Goal: Book appointment/travel/reservation

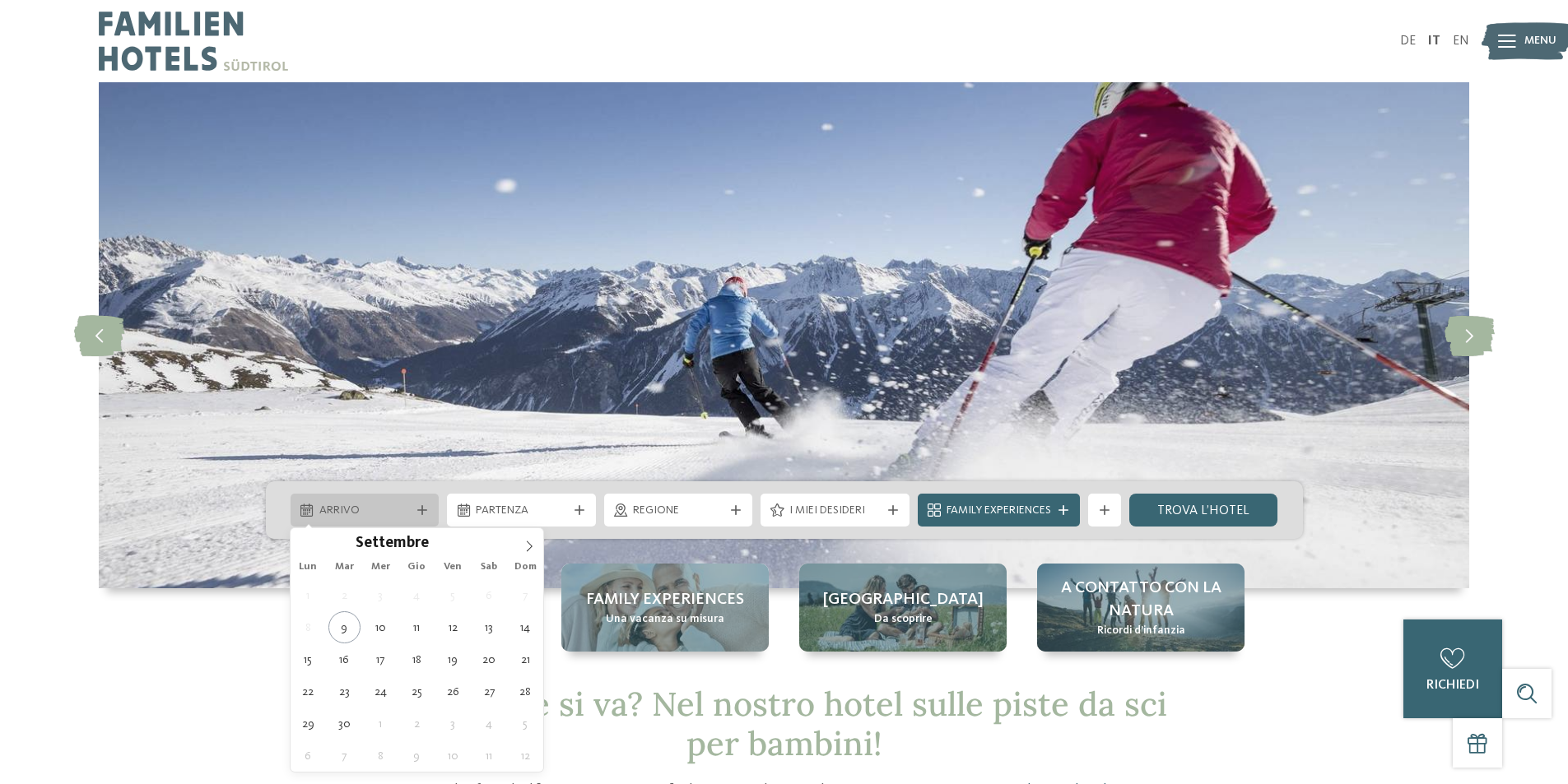
click at [427, 510] on div at bounding box center [422, 511] width 16 height 10
click at [525, 541] on icon at bounding box center [529, 546] width 11 height 11
type div "27.12.2025"
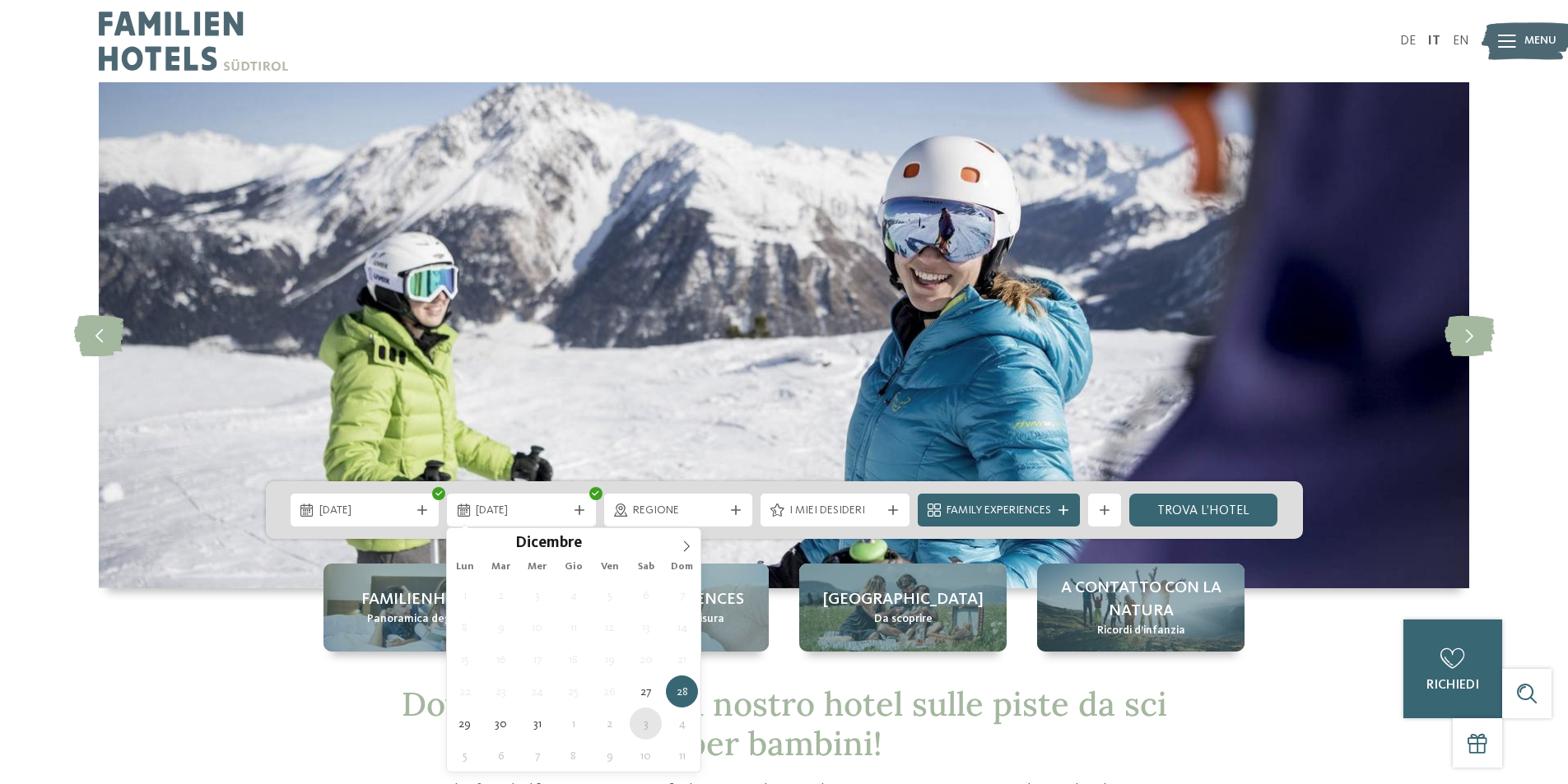
type div "03.01.2026"
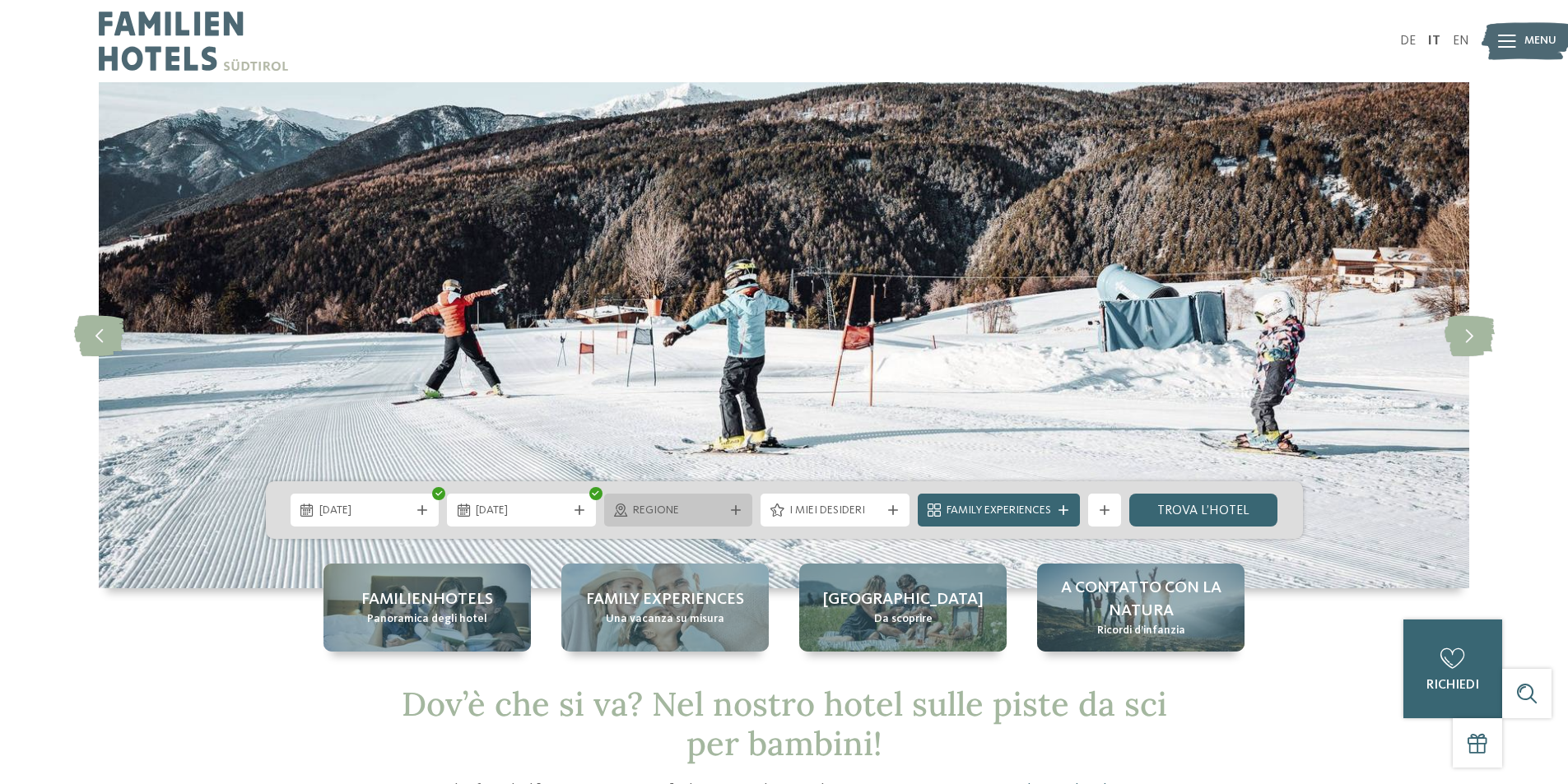
click at [738, 507] on icon at bounding box center [736, 511] width 10 height 10
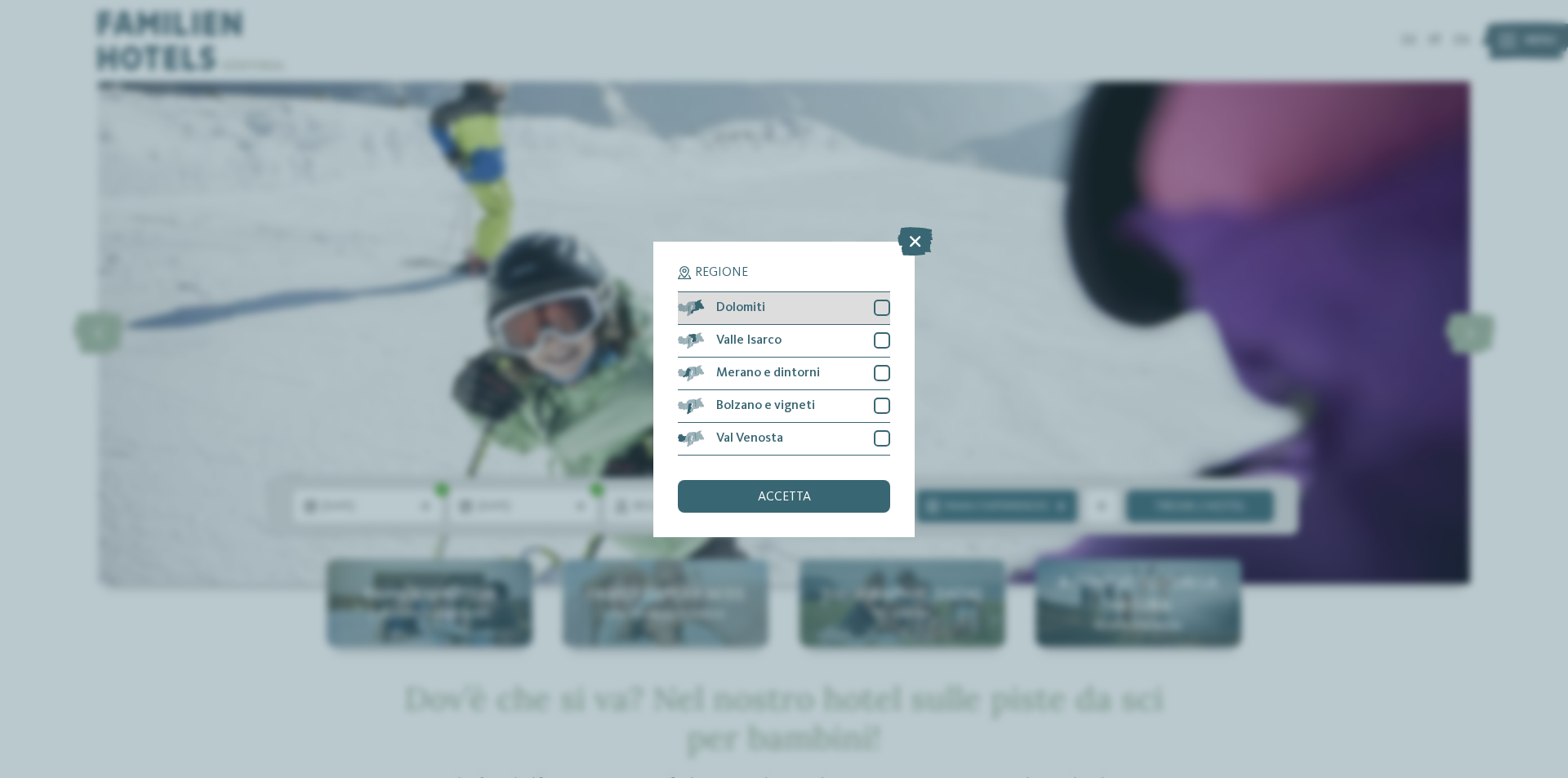
click at [885, 304] on div at bounding box center [881, 308] width 16 height 16
click at [842, 497] on div "accetta" at bounding box center [784, 497] width 213 height 33
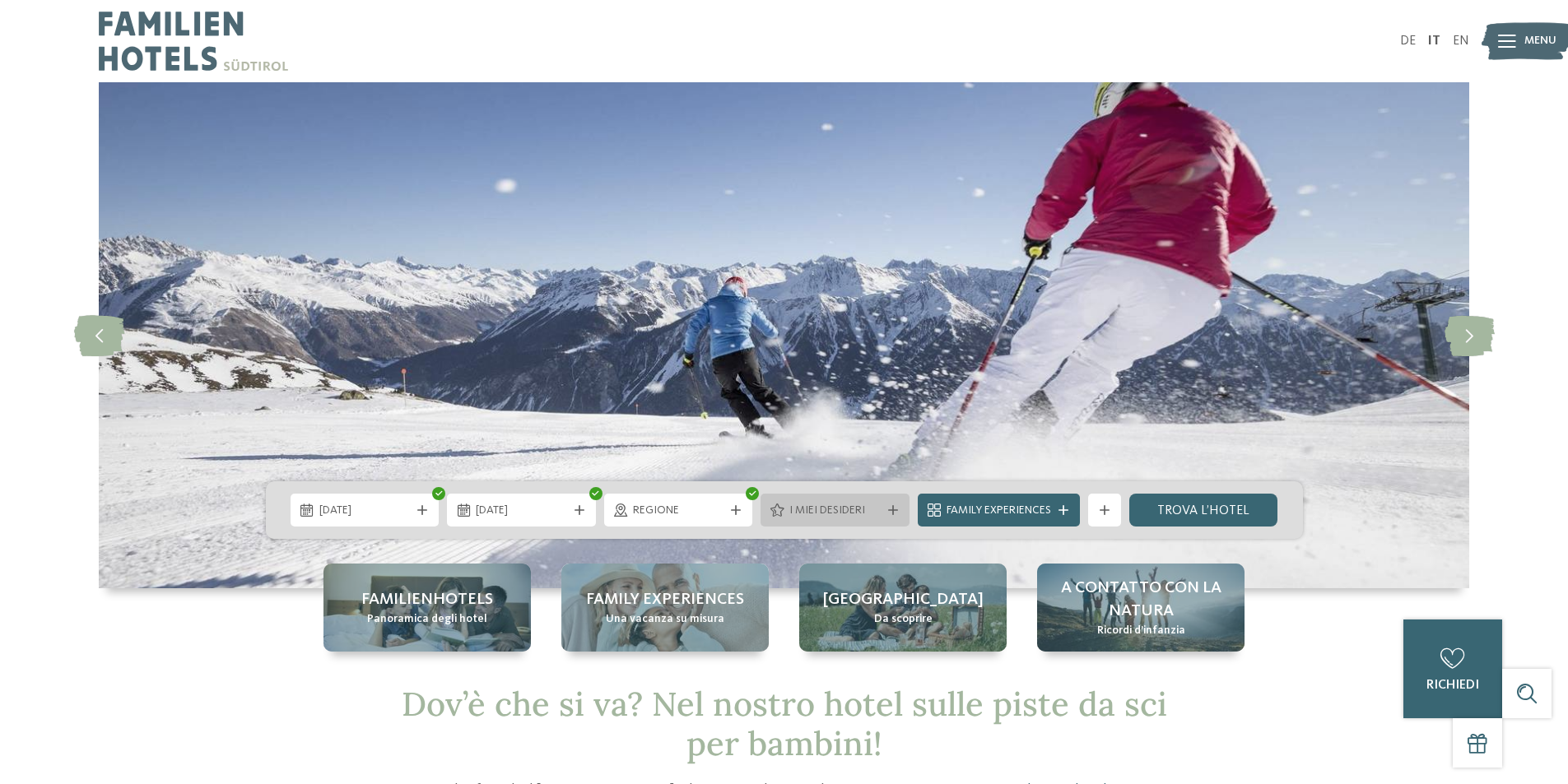
click at [890, 503] on div "I miei desideri" at bounding box center [834, 510] width 149 height 33
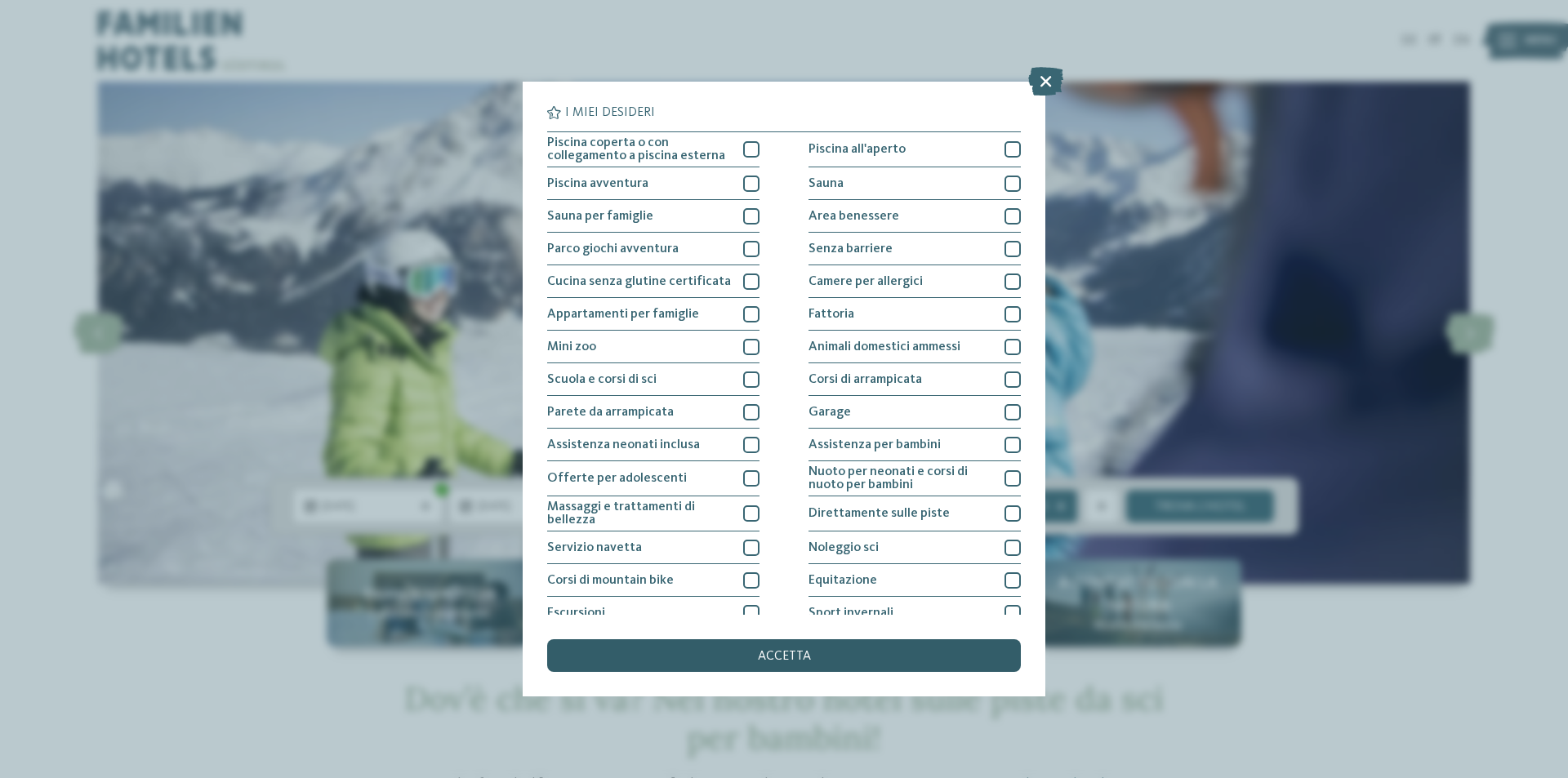
click at [751, 642] on div "accetta" at bounding box center [784, 655] width 474 height 33
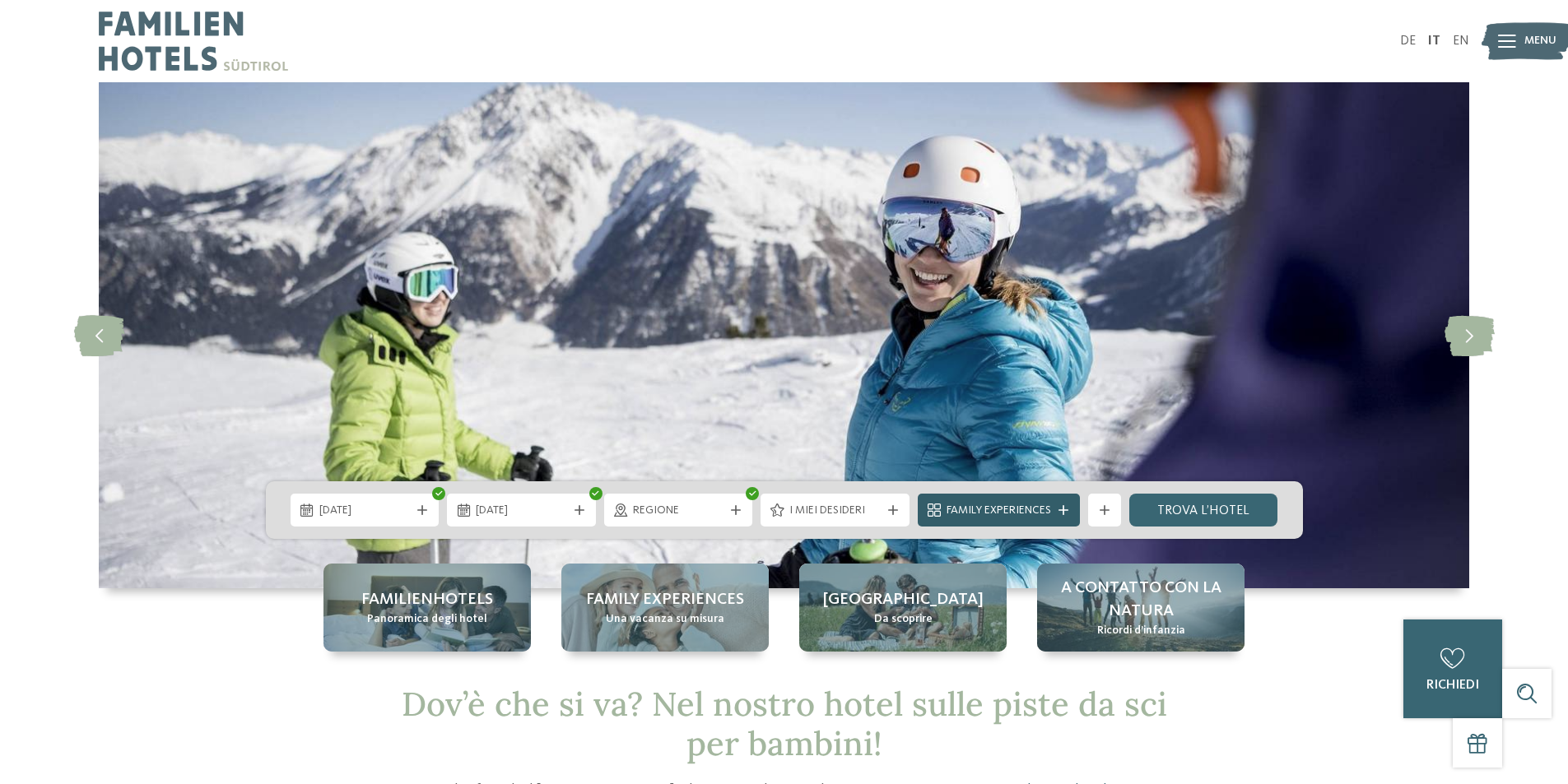
click at [1068, 506] on icon at bounding box center [1063, 511] width 10 height 10
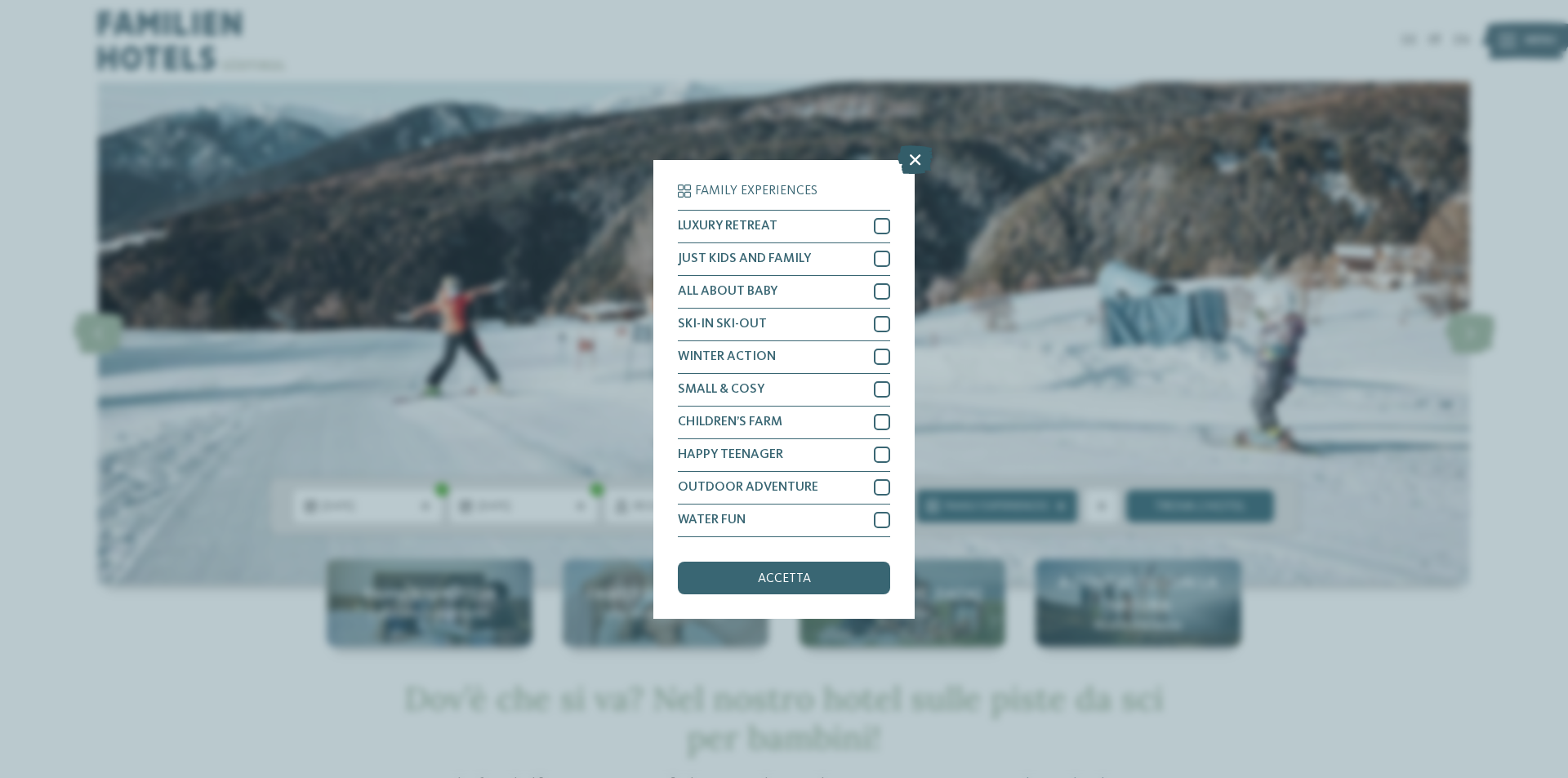
click at [911, 162] on icon at bounding box center [915, 159] width 35 height 29
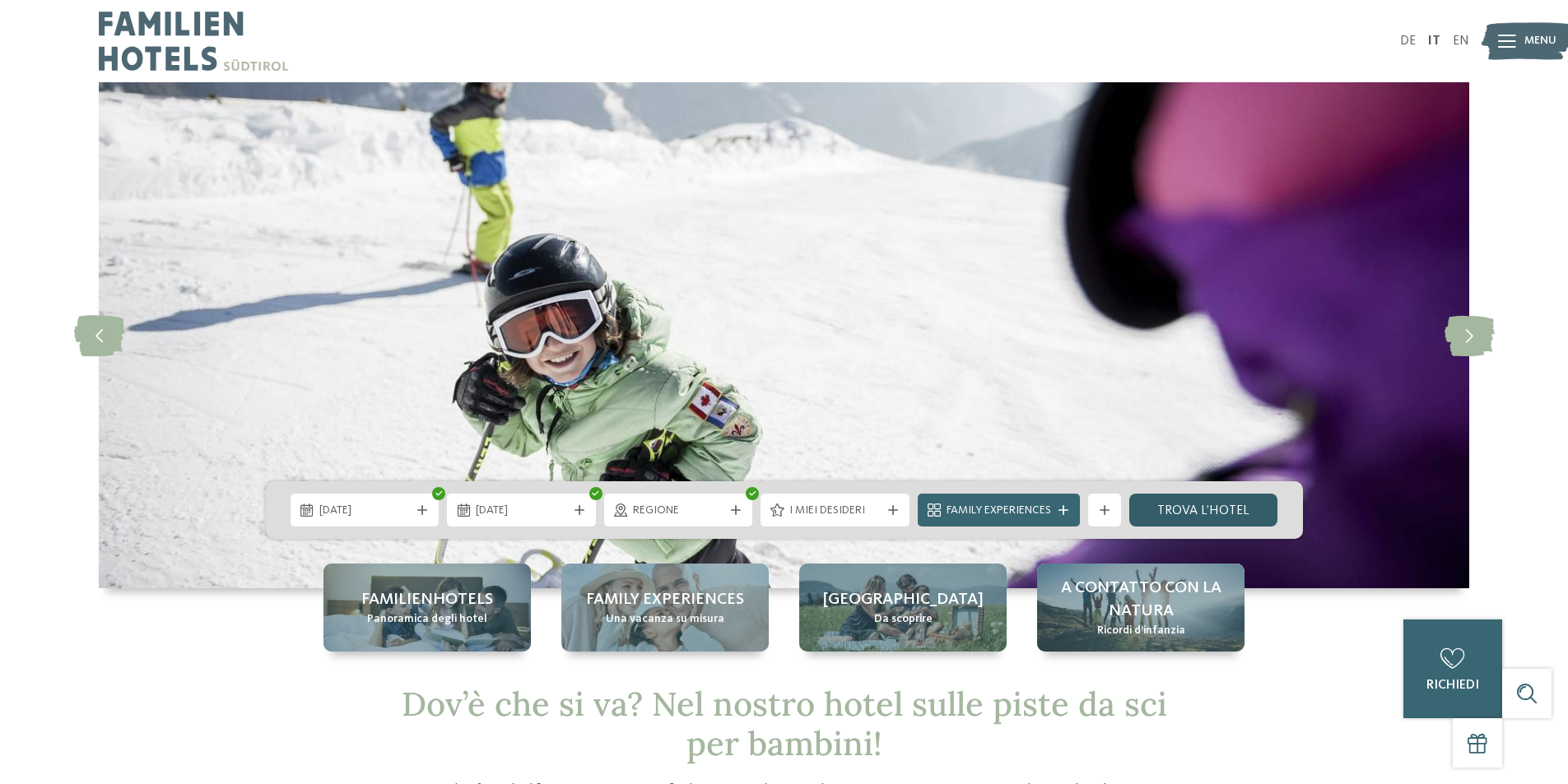
click at [1167, 513] on link "trova l’hotel" at bounding box center [1203, 510] width 149 height 33
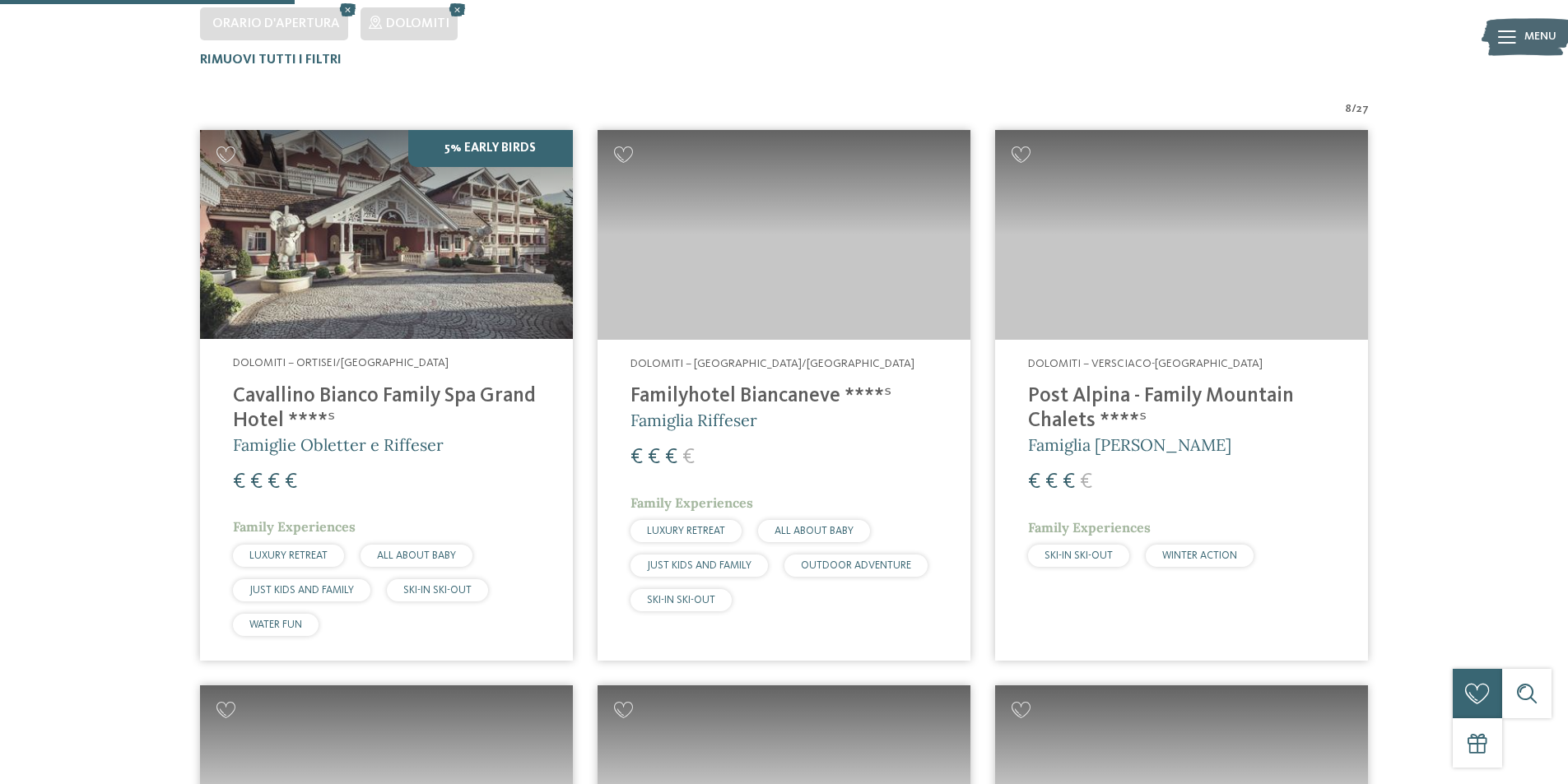
scroll to position [540, 0]
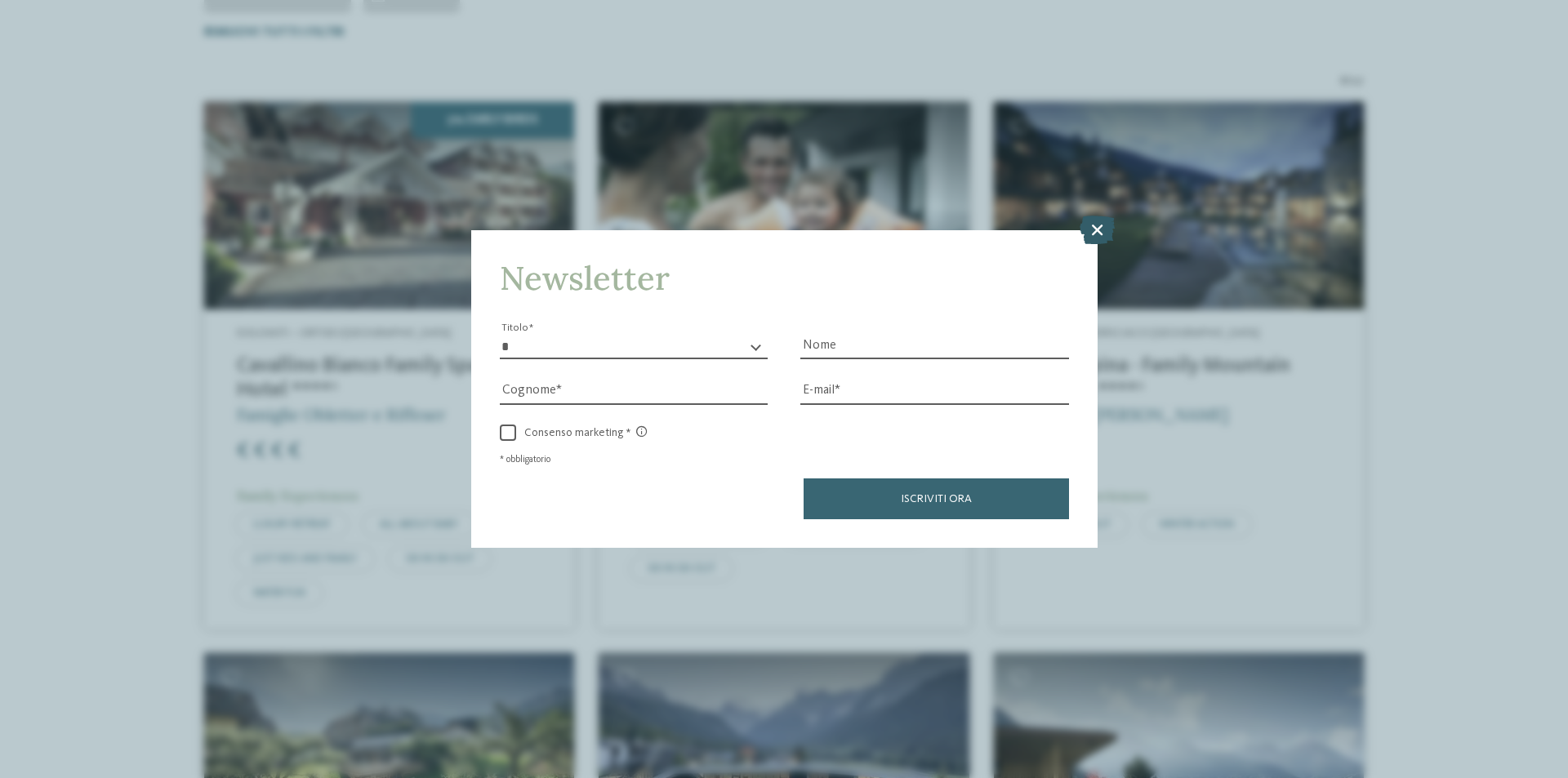
click at [1096, 219] on icon at bounding box center [1097, 230] width 35 height 29
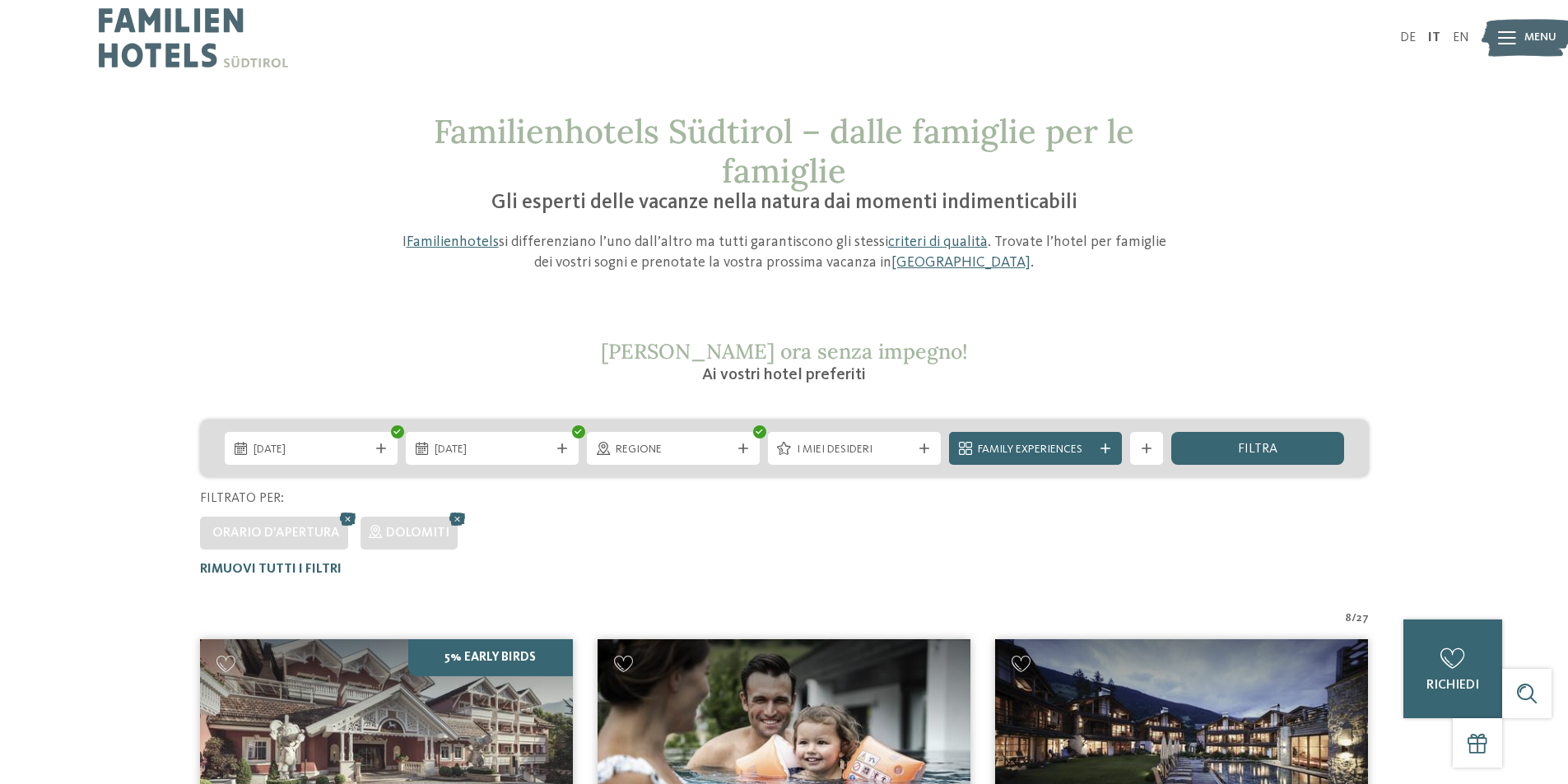
scroll to position [0, 0]
